Goal: Information Seeking & Learning: Learn about a topic

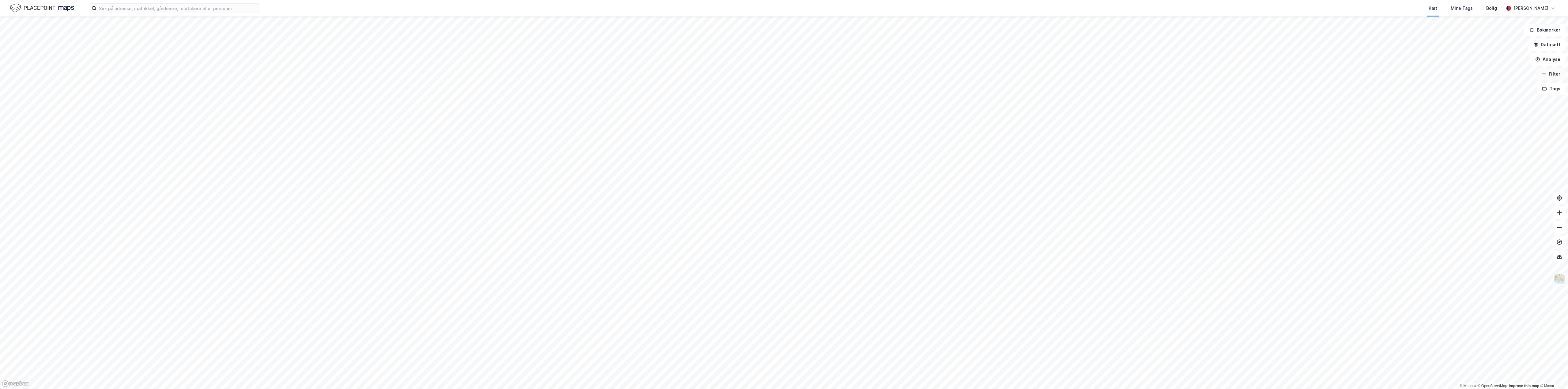
click at [1546, 73] on icon "button" at bounding box center [1544, 73] width 5 height 1
click at [23, 95] on div "Næring" at bounding box center [28, 94] width 16 height 6
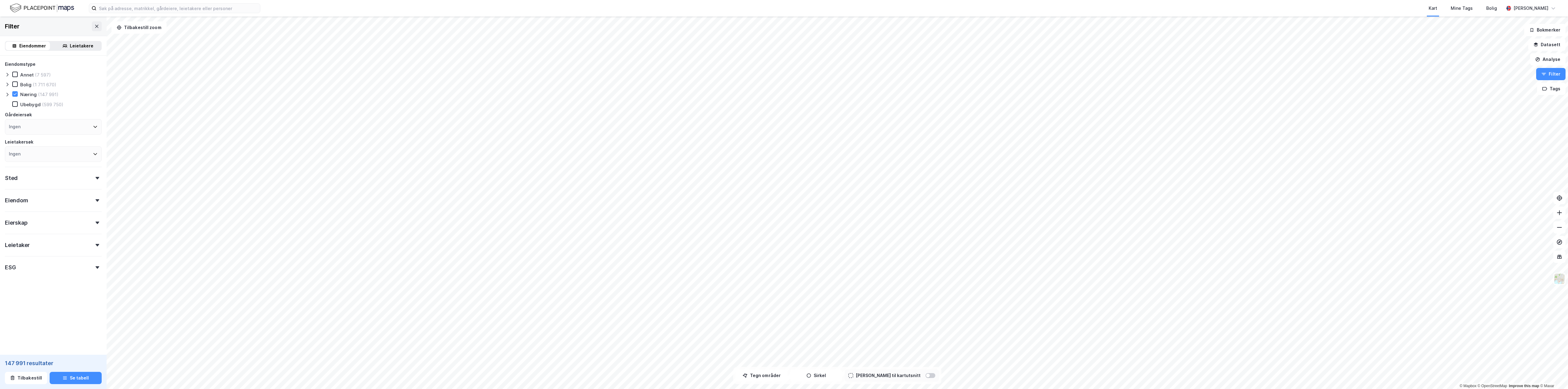
click at [4, 94] on div "Eiendomstype Annet (7 597) [PERSON_NAME] (1 711 670) Næring (147 991) Ubebygd (…" at bounding box center [53, 183] width 107 height 254
click at [35, 176] on div "Sted" at bounding box center [53, 175] width 97 height 18
click at [50, 207] on div "Ingen" at bounding box center [53, 205] width 97 height 16
click at [64, 234] on div "(10 510)" at bounding box center [72, 237] width 16 height 7
click at [11, 235] on icon at bounding box center [12, 236] width 4 height 4
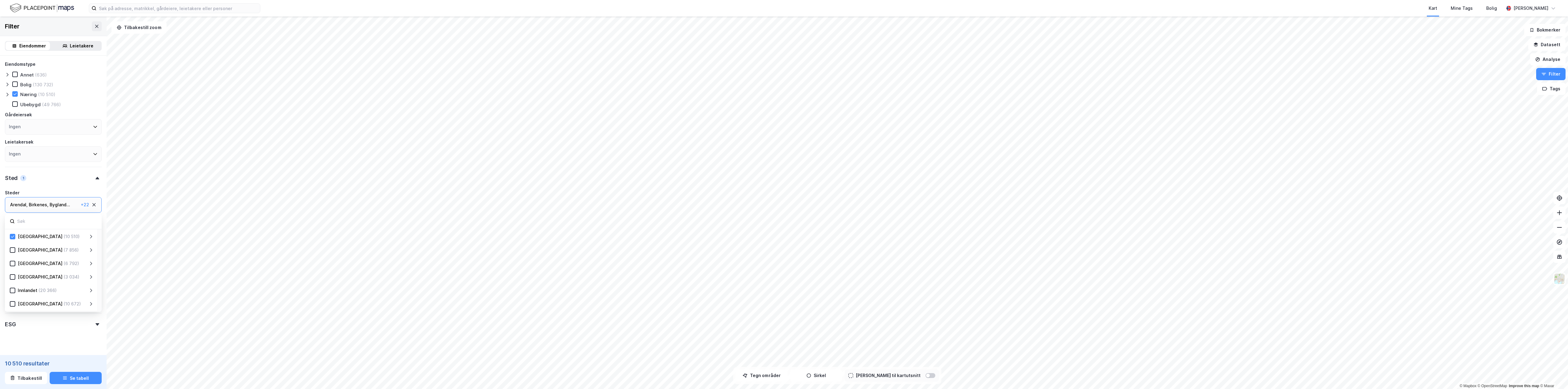
click at [93, 236] on icon at bounding box center [91, 237] width 5 height 5
click at [39, 262] on div "Birkenes" at bounding box center [34, 264] width 18 height 7
click at [30, 279] on div "Bygland" at bounding box center [33, 277] width 17 height 7
click at [32, 290] on div "Bykle" at bounding box center [30, 290] width 12 height 7
click at [36, 303] on div "Evje og Hornnes" at bounding box center [42, 304] width 34 height 7
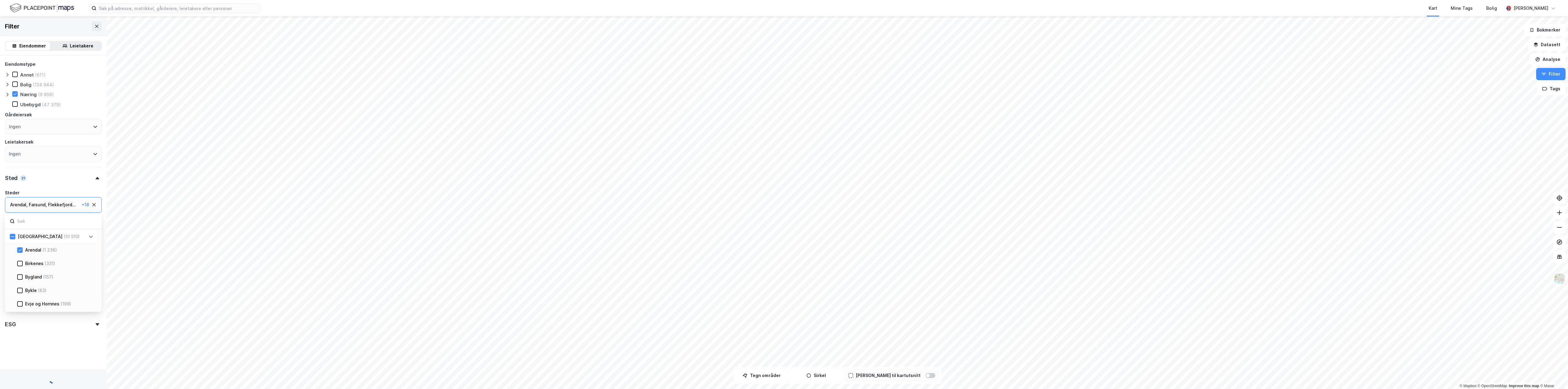
scroll to position [30, 0]
click at [39, 284] on div "Farsund" at bounding box center [33, 287] width 17 height 7
click at [33, 298] on div "Flekkefjord" at bounding box center [37, 301] width 24 height 7
click at [36, 251] on div "Froland" at bounding box center [33, 253] width 16 height 7
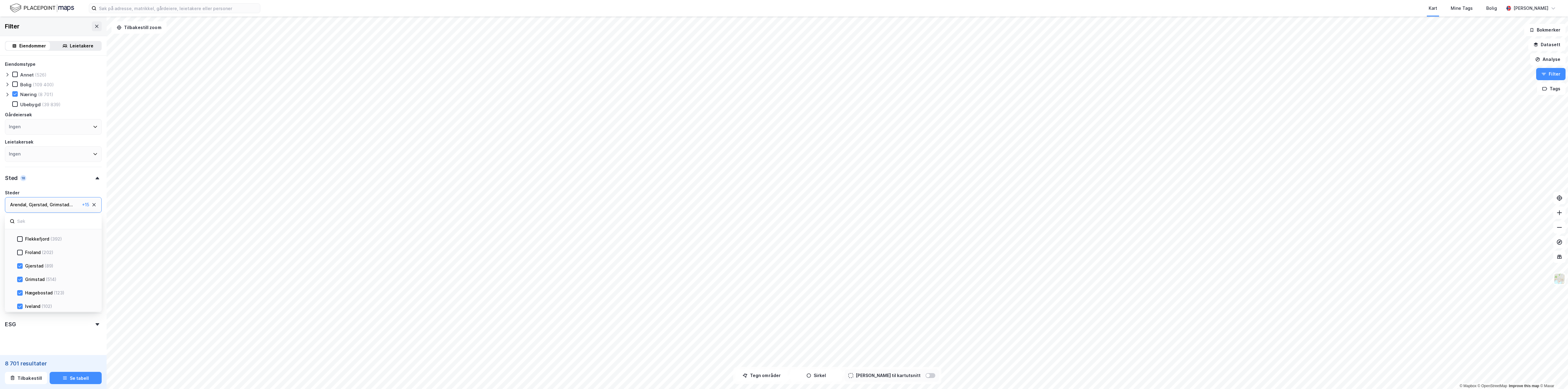
click at [34, 265] on div "Gjerstad" at bounding box center [34, 266] width 18 height 7
click at [36, 290] on div "Hægebostad" at bounding box center [38, 293] width 27 height 7
click at [33, 304] on div "Iveland" at bounding box center [32, 307] width 15 height 7
click at [39, 286] on div "[GEOGRAPHIC_DATA]" at bounding box center [47, 289] width 44 height 7
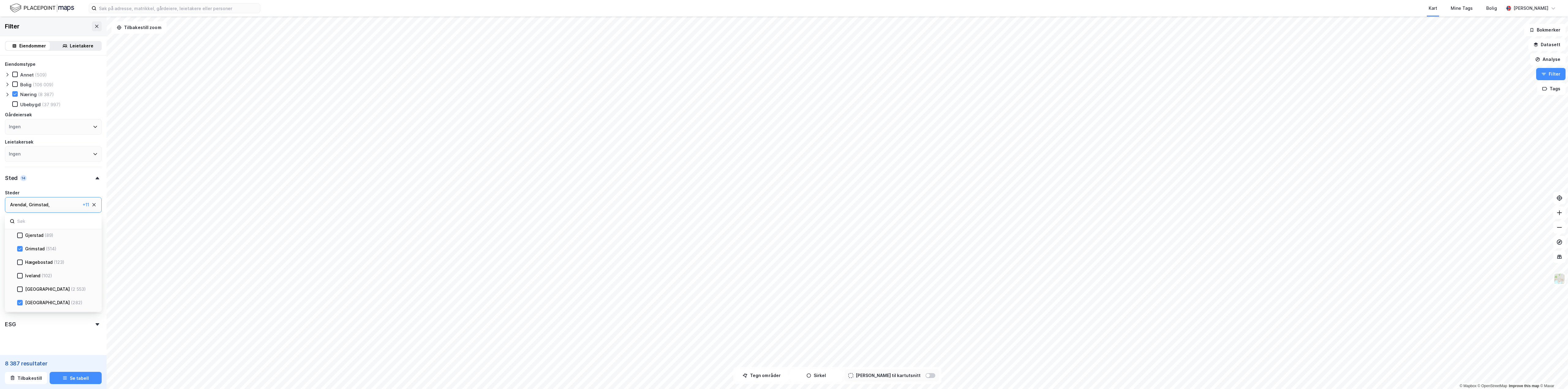
click at [32, 301] on div "[GEOGRAPHIC_DATA]" at bounding box center [47, 303] width 44 height 7
click at [40, 256] on div "Lillesand" at bounding box center [34, 255] width 19 height 7
click at [33, 270] on div "Lindesnes" at bounding box center [36, 268] width 22 height 7
click at [32, 280] on div "Lyngdal" at bounding box center [33, 282] width 16 height 7
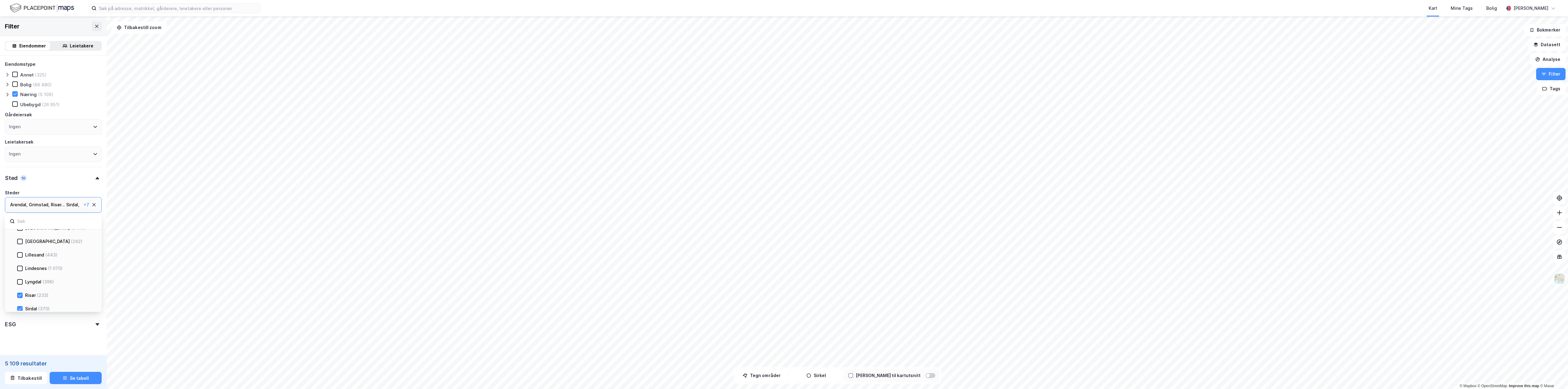
click at [32, 297] on div "Risør" at bounding box center [30, 295] width 11 height 7
click at [30, 308] on div "Sirdal" at bounding box center [31, 309] width 12 height 7
click at [33, 262] on div "Tvedestrand" at bounding box center [38, 261] width 27 height 7
click at [32, 285] on div "Vegårshei" at bounding box center [35, 288] width 21 height 7
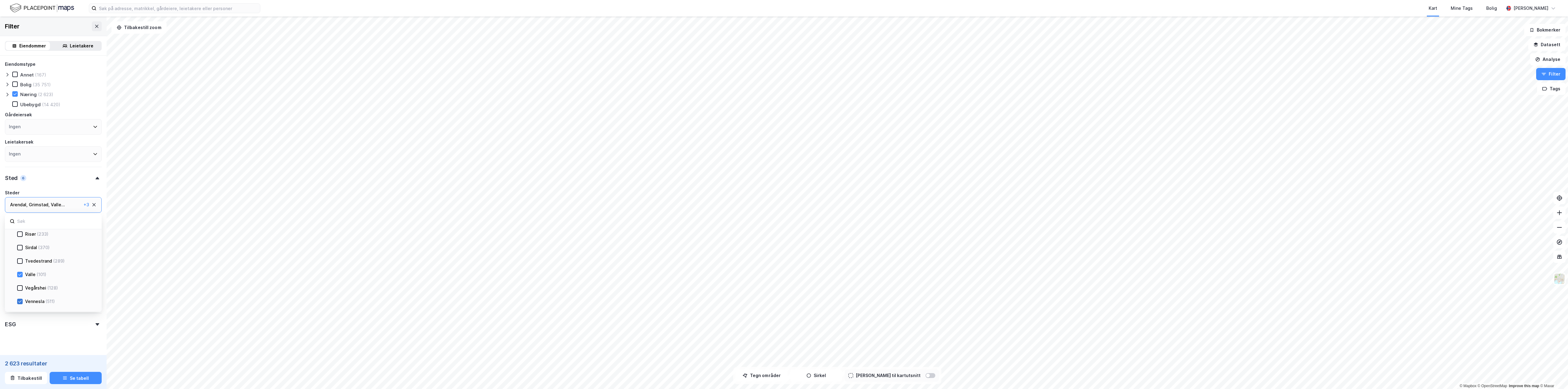
click at [19, 300] on icon at bounding box center [19, 301] width 4 height 4
click at [19, 290] on icon at bounding box center [19, 290] width 4 height 4
click at [56, 322] on div "ESG" at bounding box center [53, 322] width 97 height 18
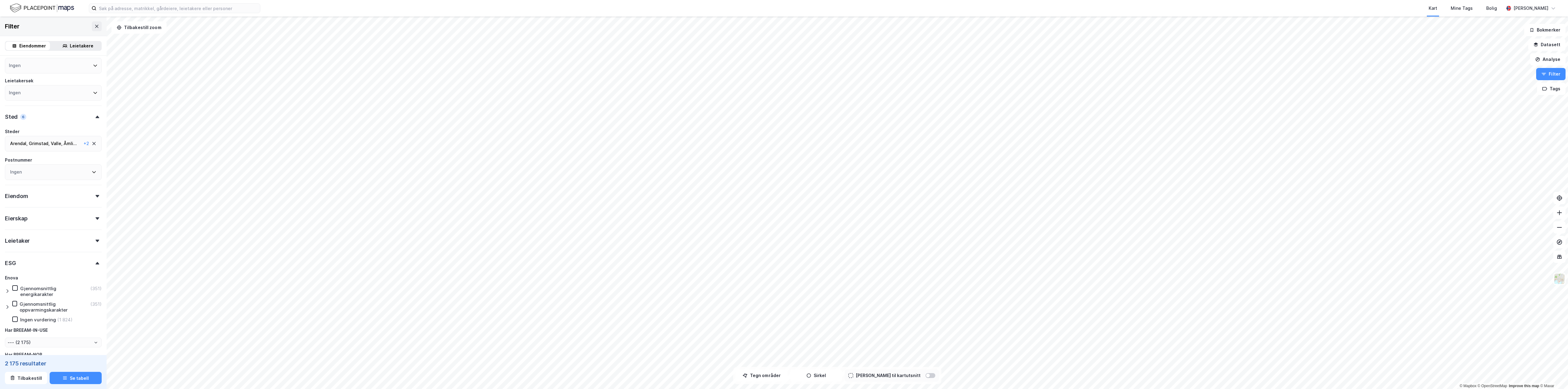
click at [31, 321] on div "Ingen vurdering" at bounding box center [38, 320] width 36 height 6
type input "--- (1 824)"
click at [60, 197] on div "Eiendom" at bounding box center [53, 194] width 97 height 18
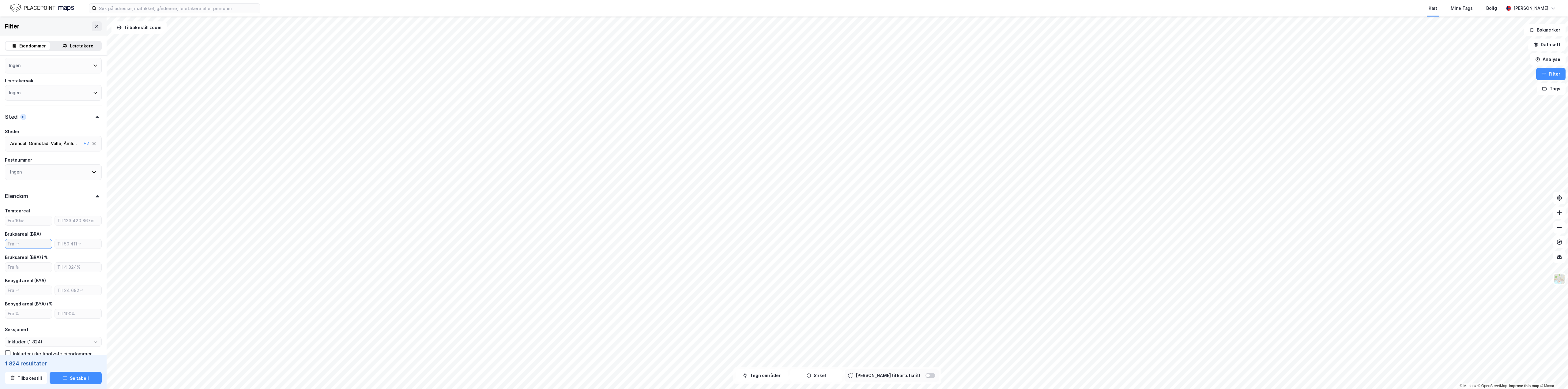
click at [41, 245] on input "number" at bounding box center [29, 244] width 46 height 9
type input "1000"
type input "--- (443)"
type input "Inkluder (443)"
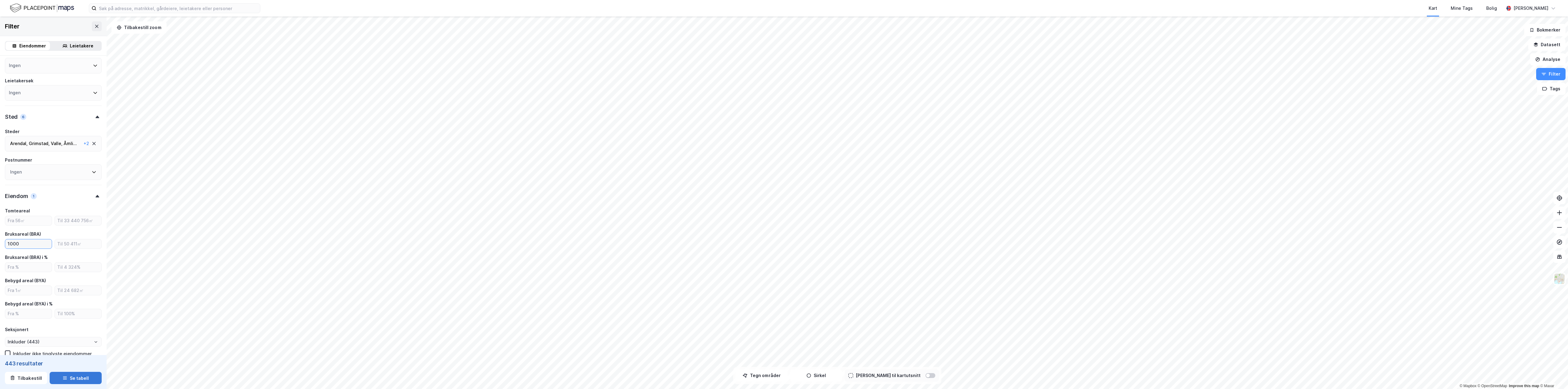
type input "1000"
click at [69, 378] on button "Se tabell" at bounding box center [76, 378] width 52 height 12
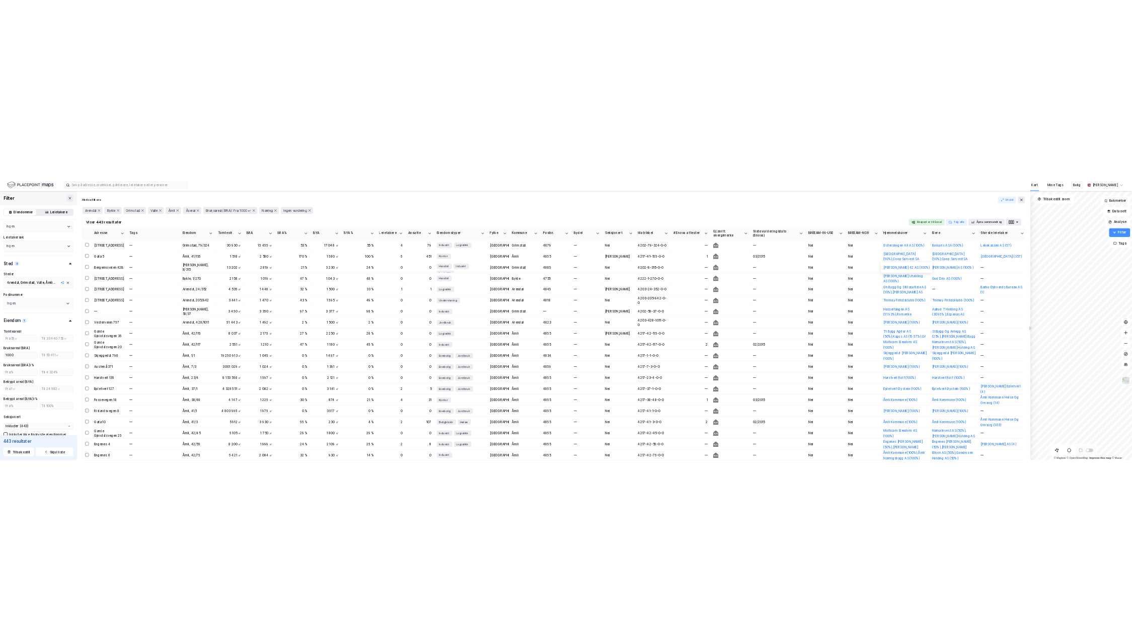
scroll to position [10465, 0]
